Goal: Information Seeking & Learning: Learn about a topic

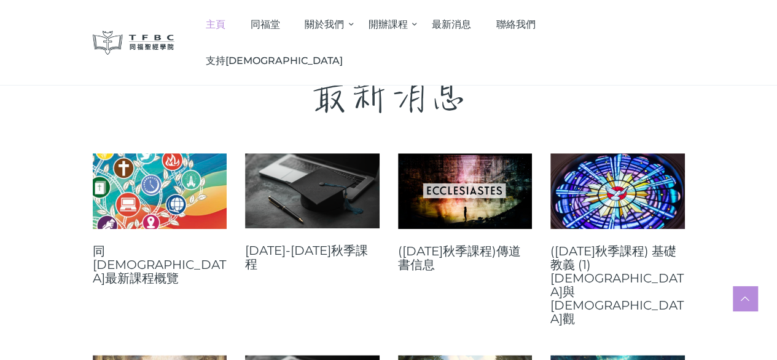
scroll to position [492, 0]
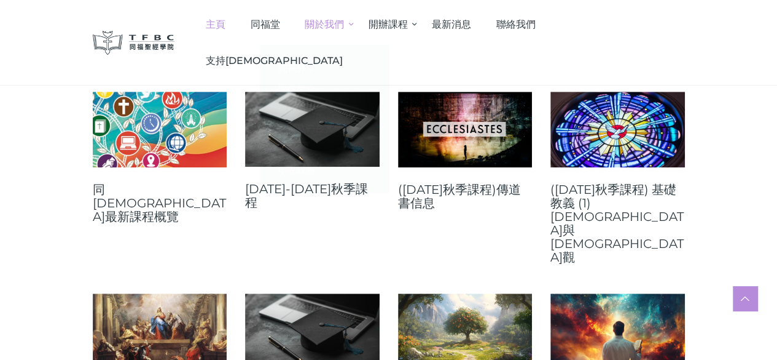
click at [306, 146] on span "導師團" at bounding box center [292, 149] width 28 height 12
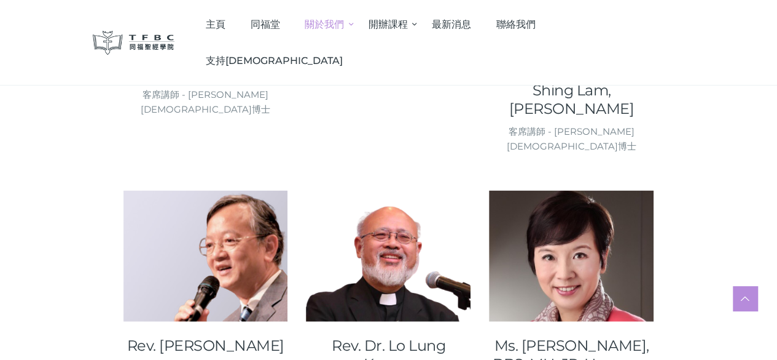
scroll to position [860, 0]
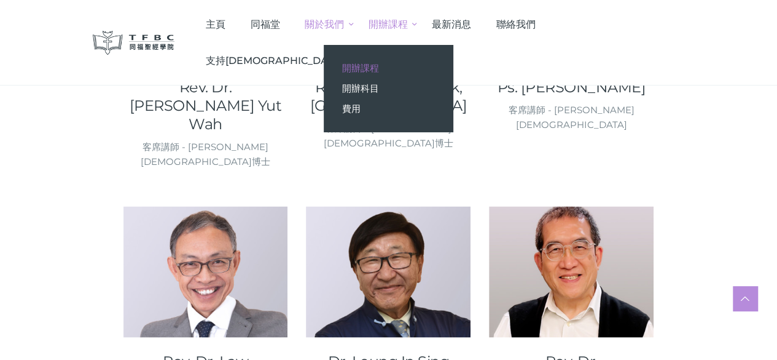
click at [379, 63] on span "開辦課程" at bounding box center [360, 68] width 37 height 12
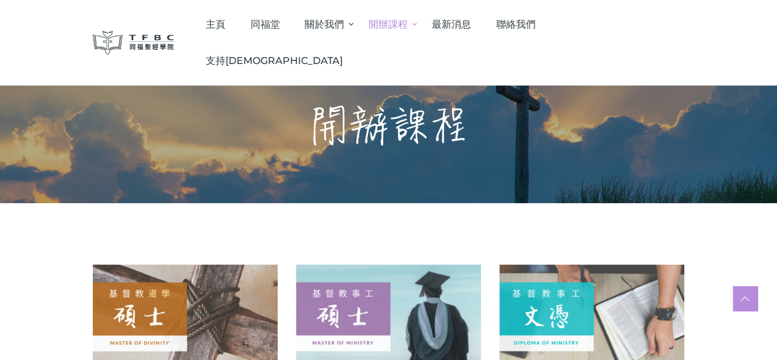
scroll to position [123, 0]
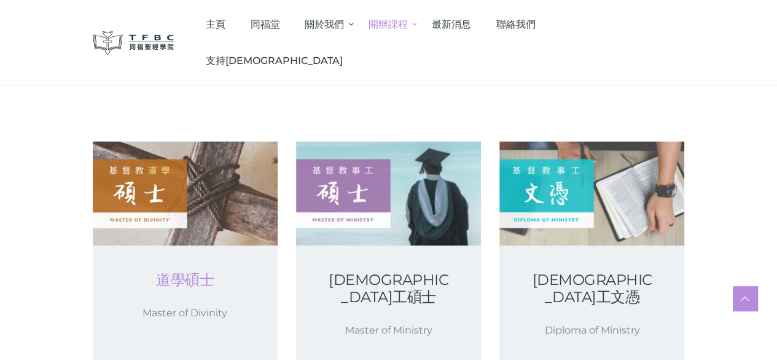
click at [162, 288] on link "道學碩士" at bounding box center [185, 279] width 126 height 17
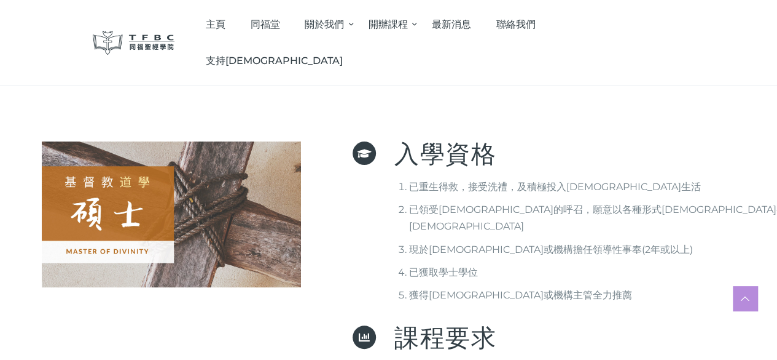
scroll to position [61, 0]
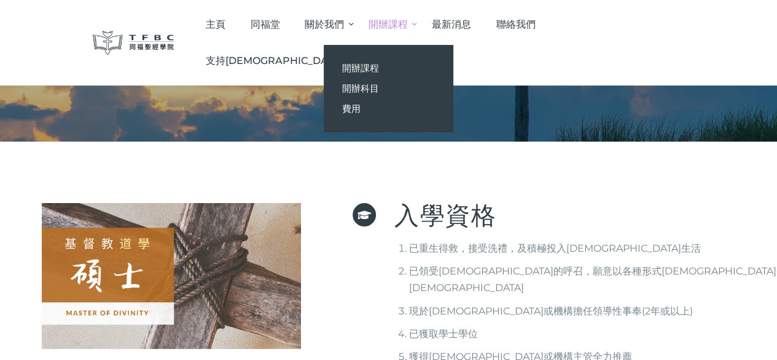
click at [408, 23] on span "開辦課程" at bounding box center [388, 24] width 39 height 12
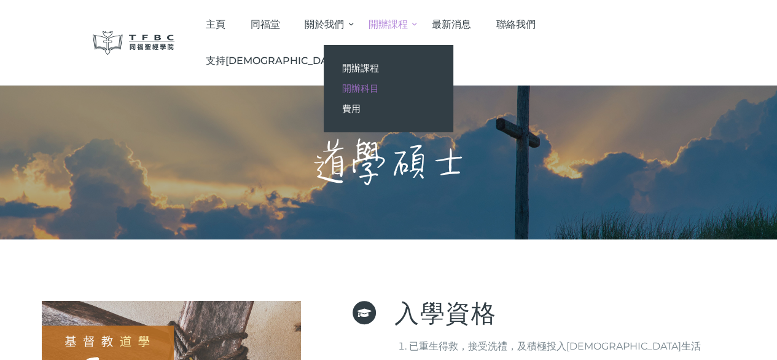
click at [379, 92] on span "開辦科目" at bounding box center [360, 88] width 37 height 12
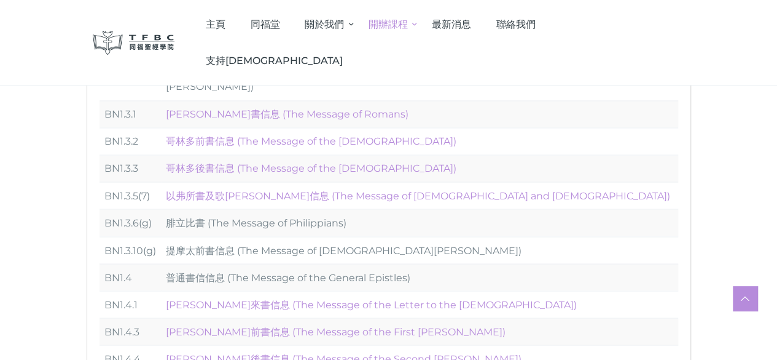
scroll to position [1045, 0]
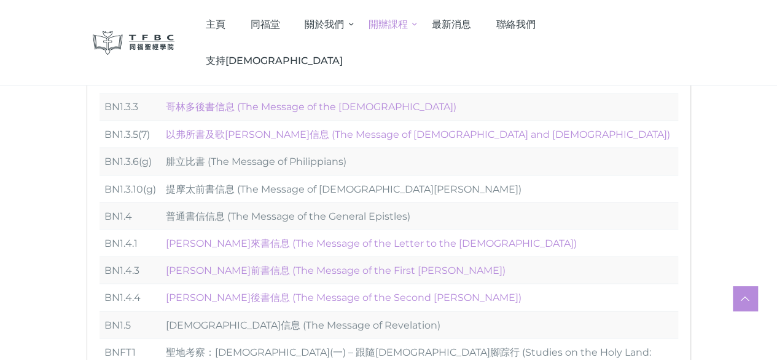
click at [369, 337] on td "聖地考察：[DEMOGRAPHIC_DATA](一) – 跟隨[DEMOGRAPHIC_DATA]腳踪行 (Studies on the Holy Land:…" at bounding box center [419, 359] width 517 height 44
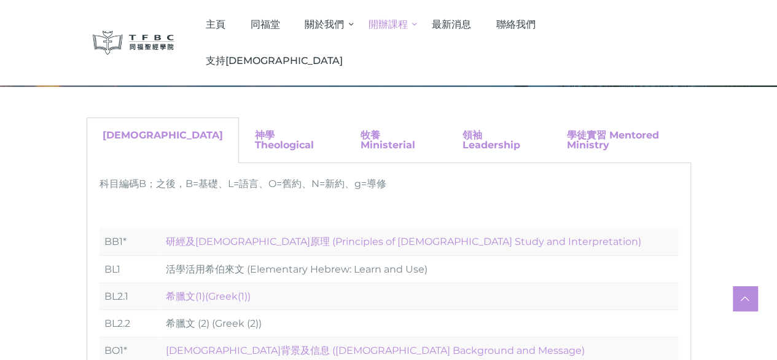
scroll to position [92, 0]
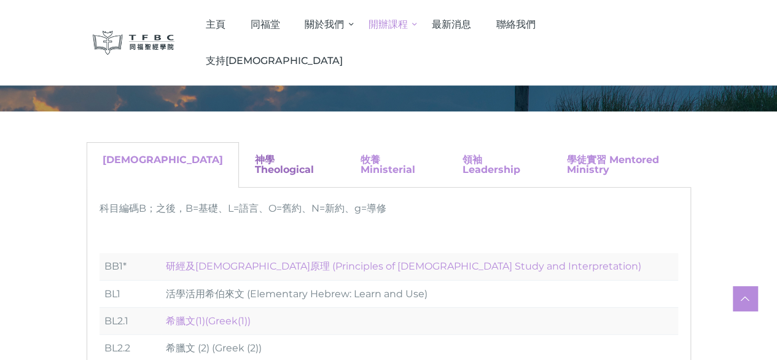
click at [255, 162] on link "神學 Theological" at bounding box center [284, 165] width 59 height 22
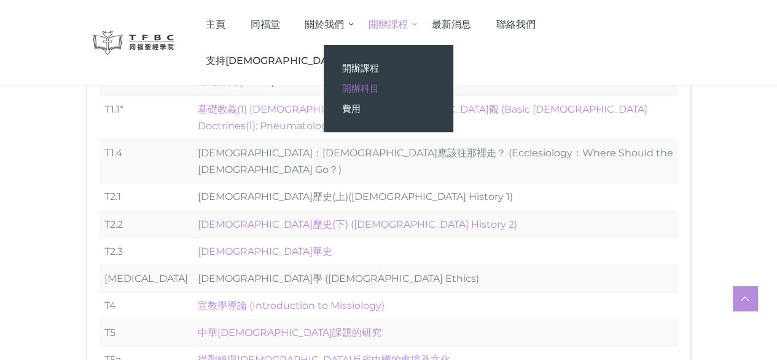
scroll to position [153, 0]
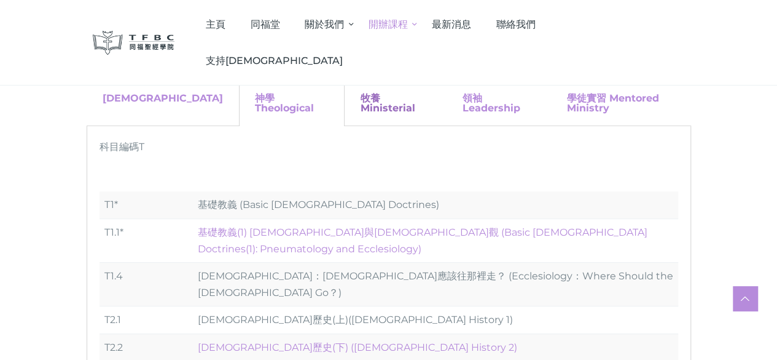
click at [361, 101] on link "牧養 Ministerial" at bounding box center [388, 103] width 55 height 22
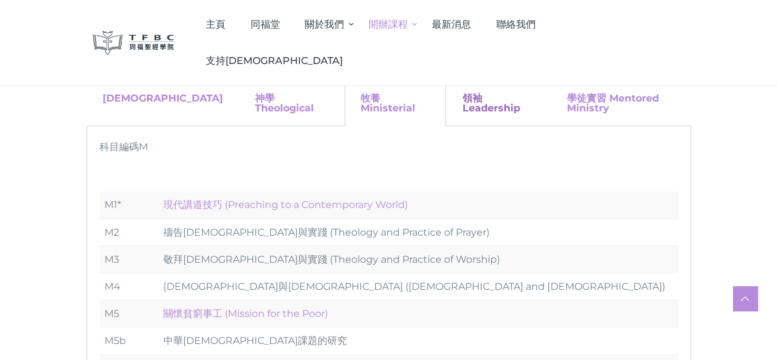
click at [462, 101] on link "領袖 Leadership" at bounding box center [491, 103] width 58 height 22
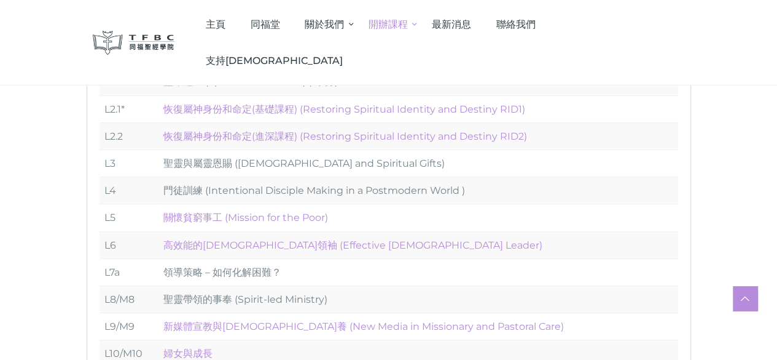
scroll to position [92, 0]
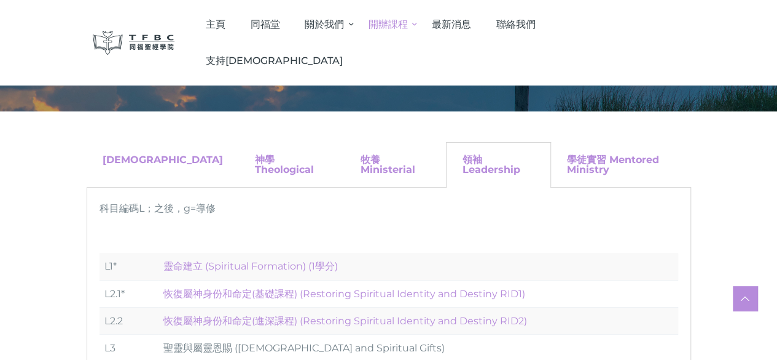
click at [551, 152] on div "學徒實習 Mentored Ministry" at bounding box center [621, 164] width 140 height 45
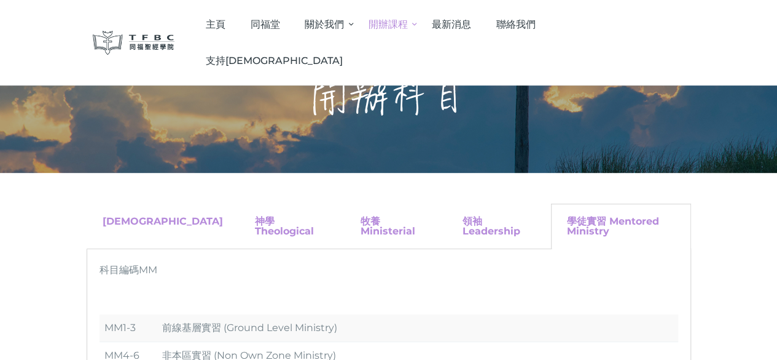
scroll to position [0, 0]
